Goal: Information Seeking & Learning: Find specific fact

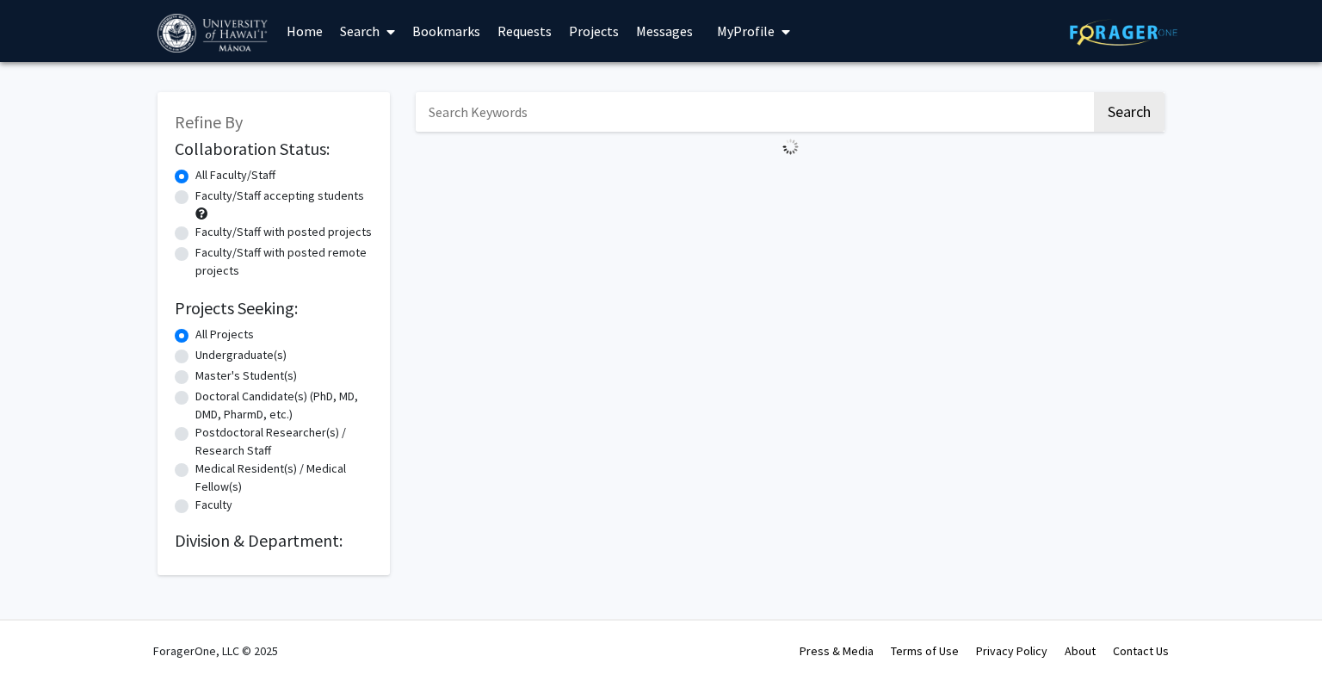
click at [1077, 30] on img at bounding box center [1124, 32] width 108 height 27
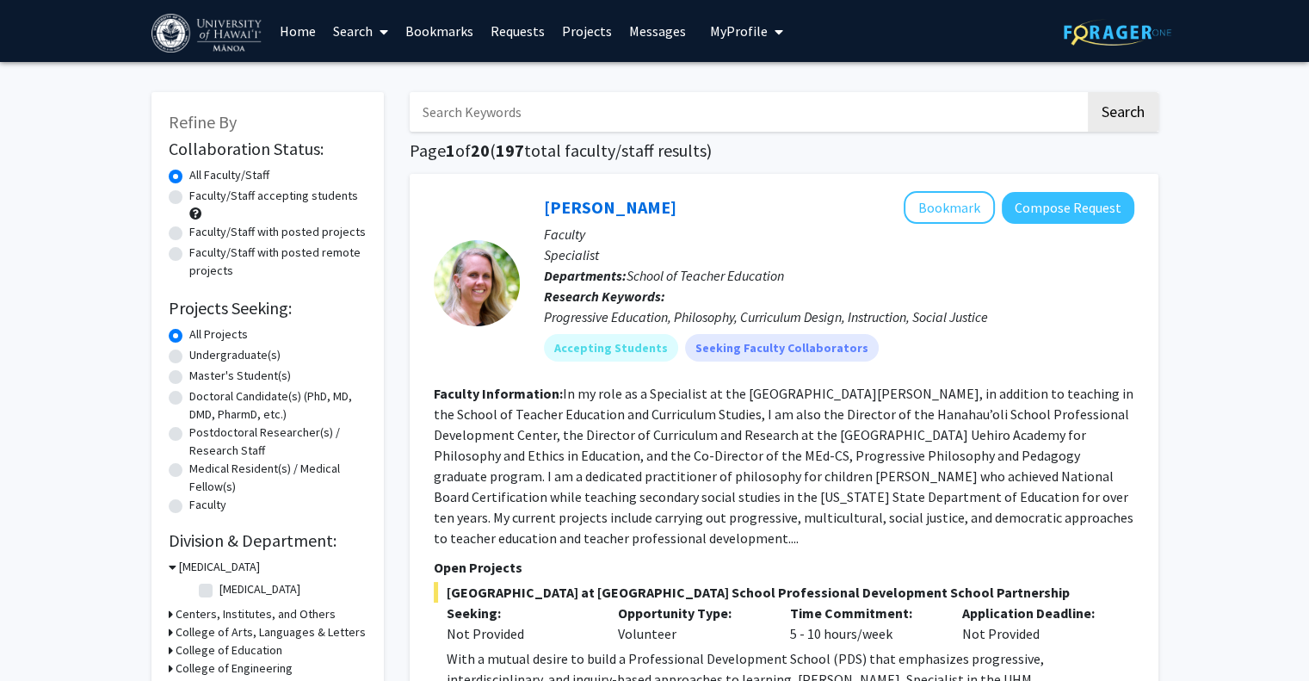
click at [542, 116] on input "Search Keywords" at bounding box center [748, 112] width 676 height 40
type input "[PERSON_NAME]"
click at [1088, 92] on button "Search" at bounding box center [1123, 112] width 71 height 40
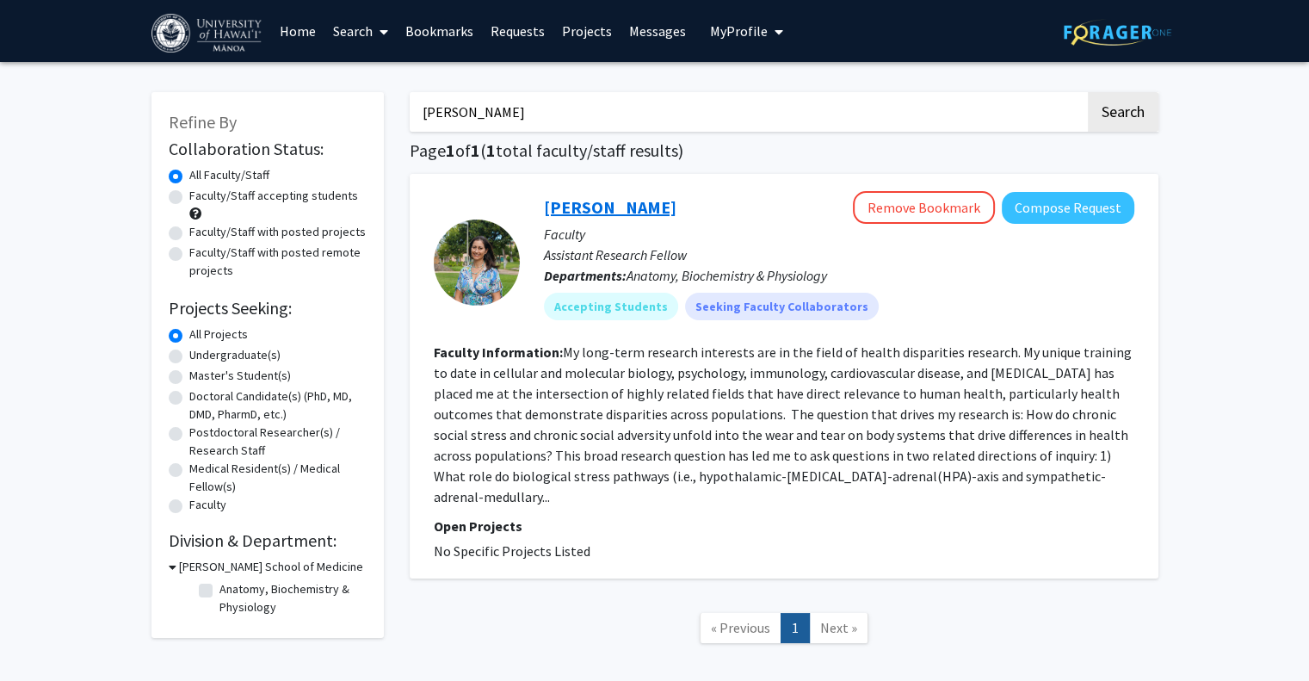
click at [575, 196] on link "[PERSON_NAME]" at bounding box center [610, 207] width 133 height 22
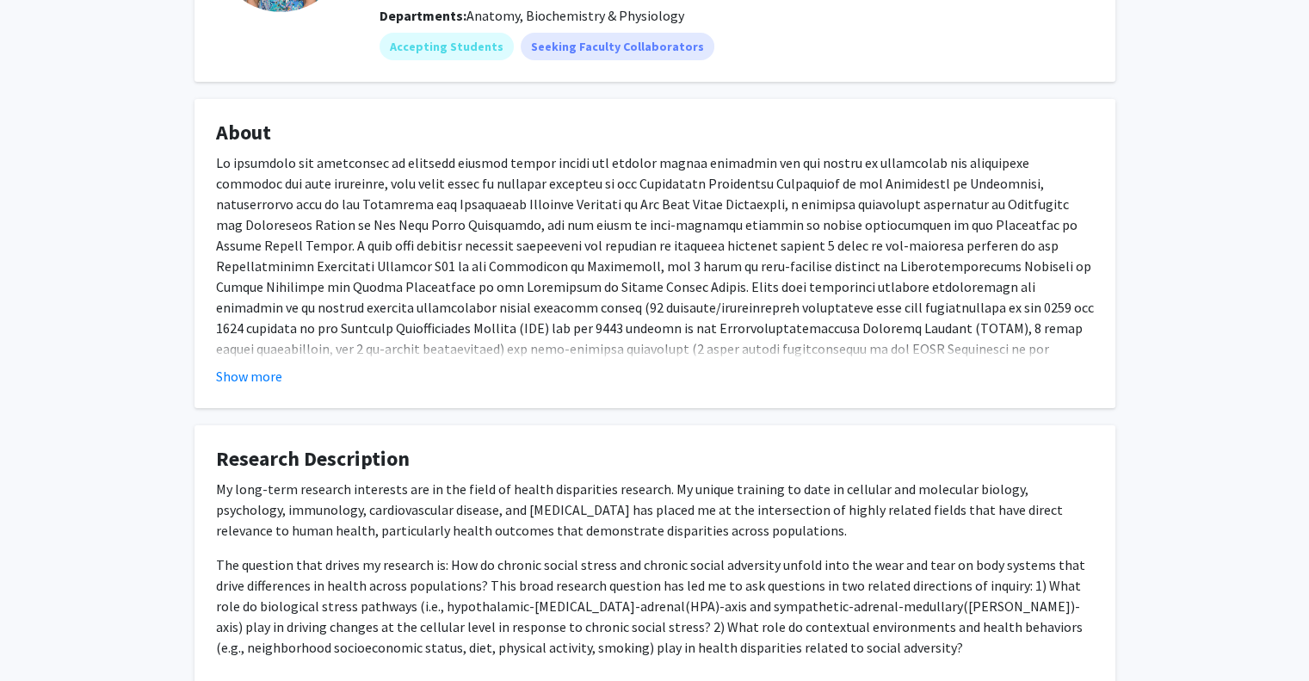
scroll to position [240, 0]
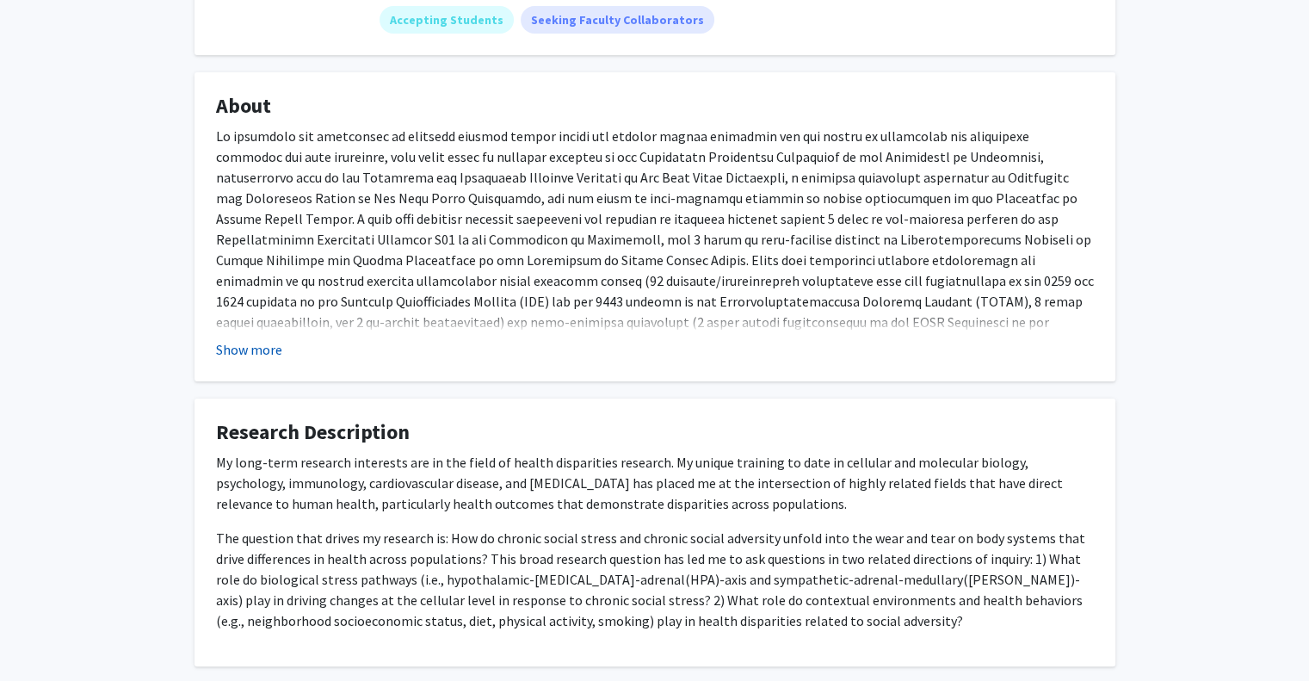
click at [257, 339] on button "Show more" at bounding box center [249, 349] width 66 height 21
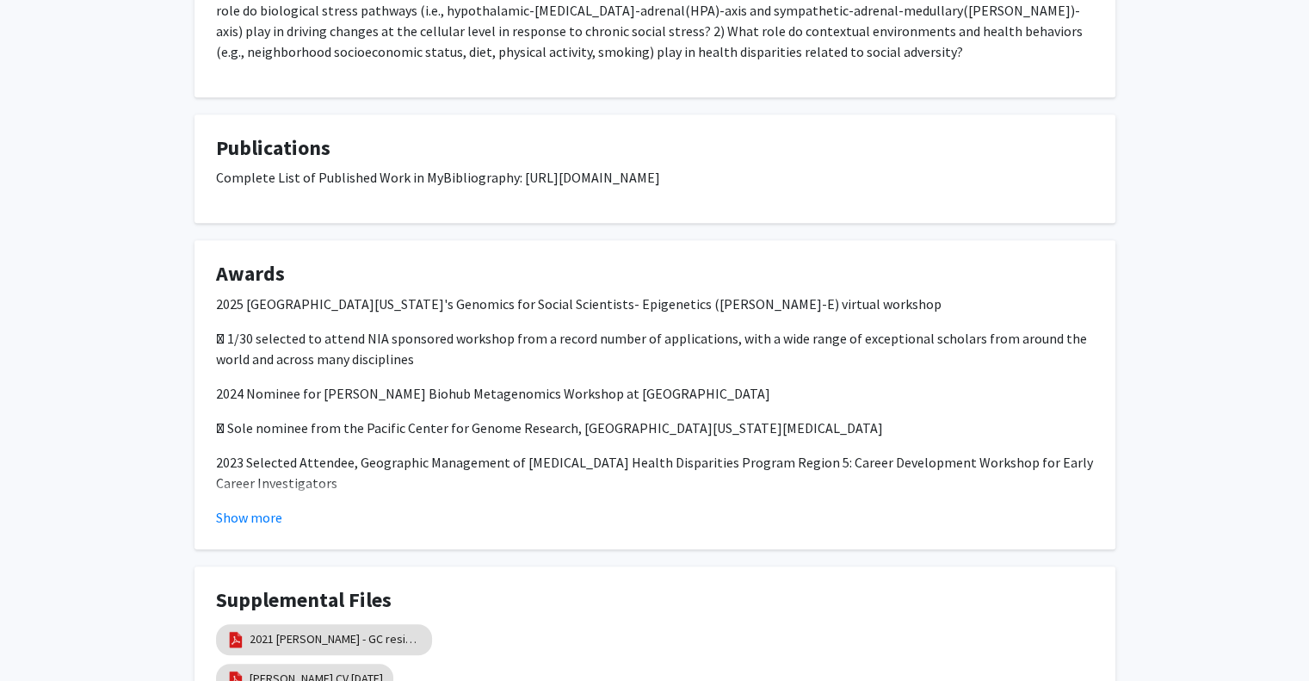
scroll to position [1079, 0]
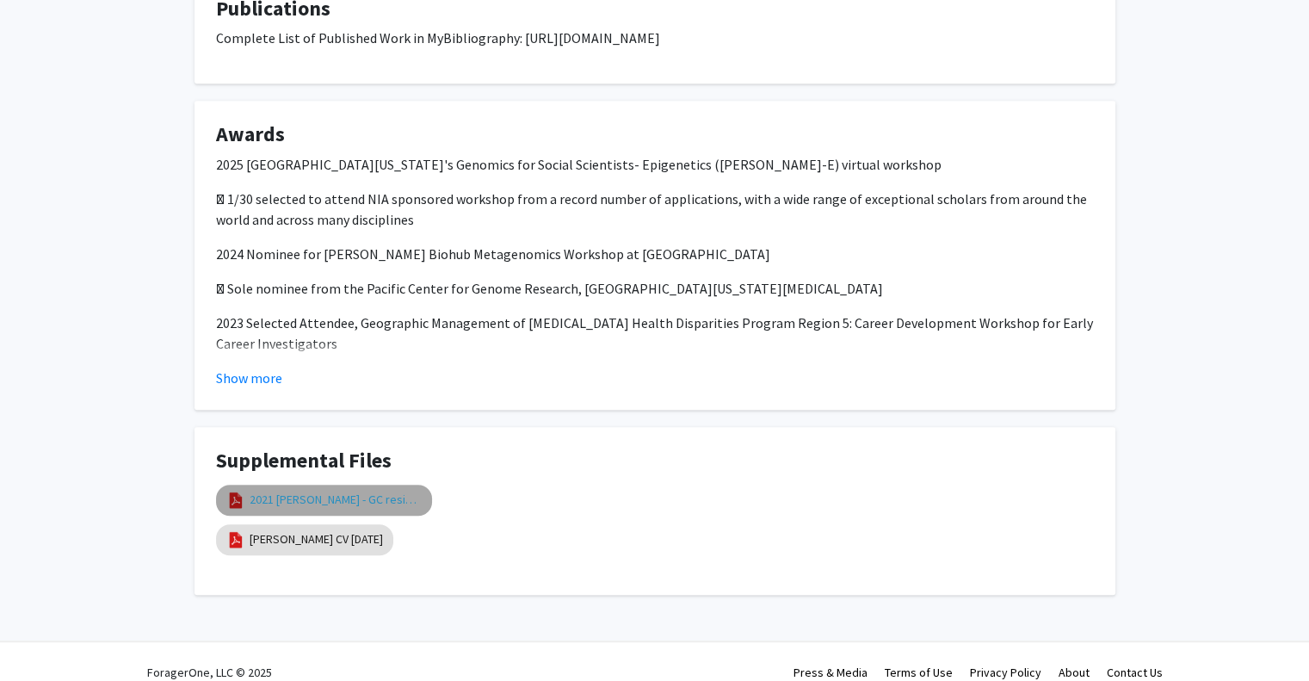
click at [313, 491] on link "2021 [PERSON_NAME] - GC resistance sympathetic inflammation review" at bounding box center [336, 500] width 172 height 18
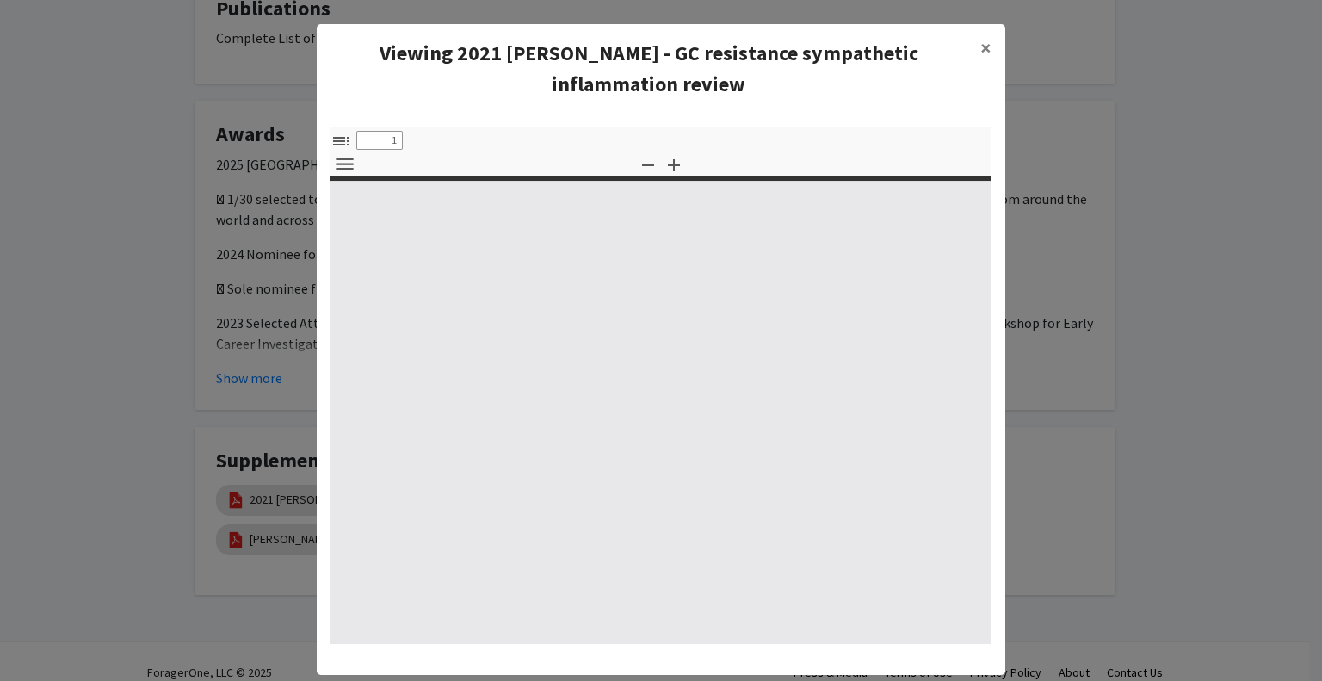
select select "custom"
type input "0"
select select "custom"
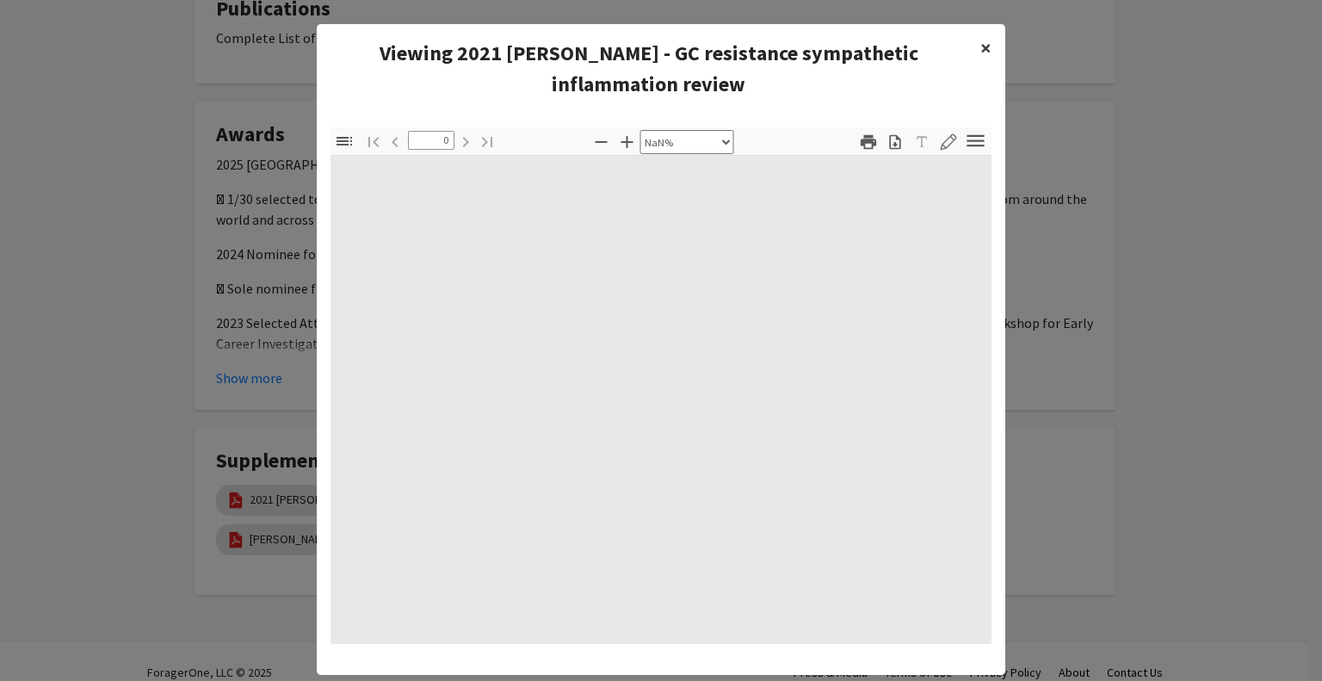
click at [980, 48] on span "×" at bounding box center [985, 47] width 11 height 27
